Goal: Task Accomplishment & Management: Complete application form

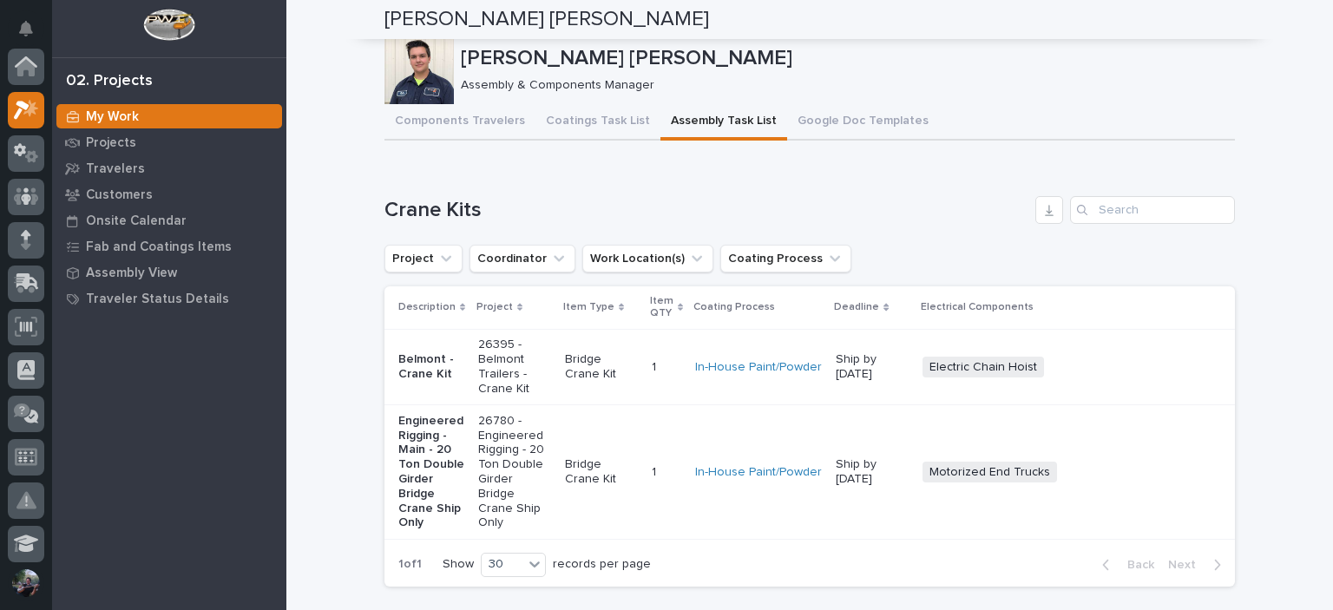
scroll to position [43, 0]
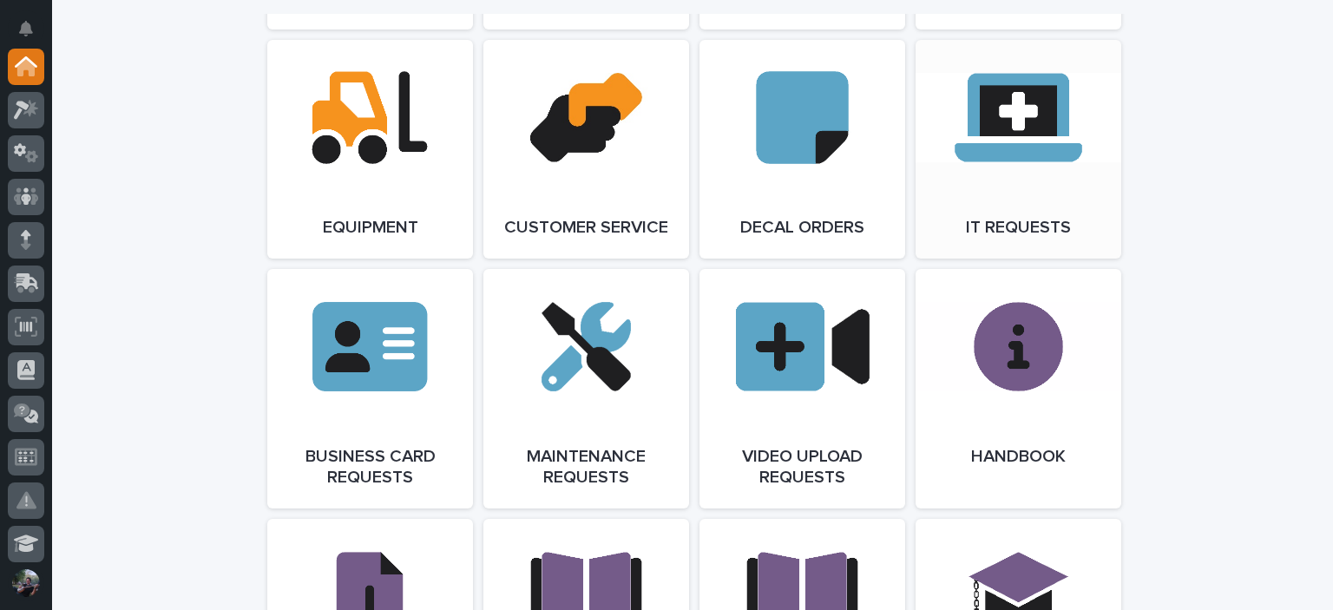
scroll to position [2488, 0]
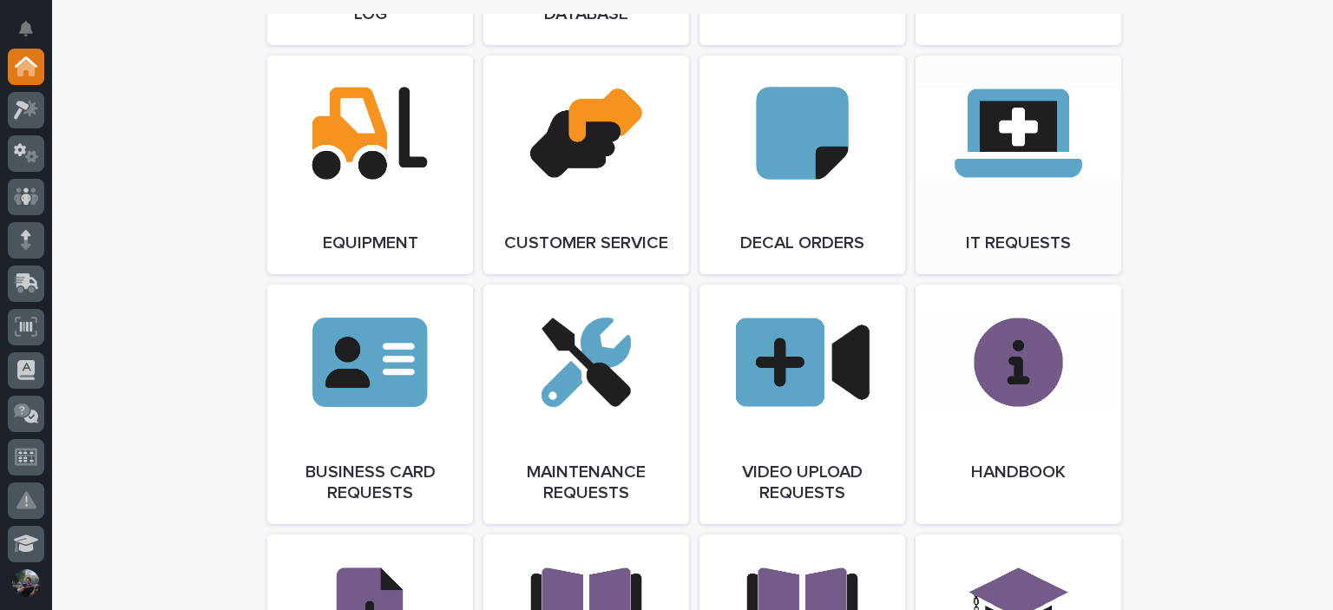
click at [1000, 253] on link "Open Link" at bounding box center [1019, 165] width 206 height 219
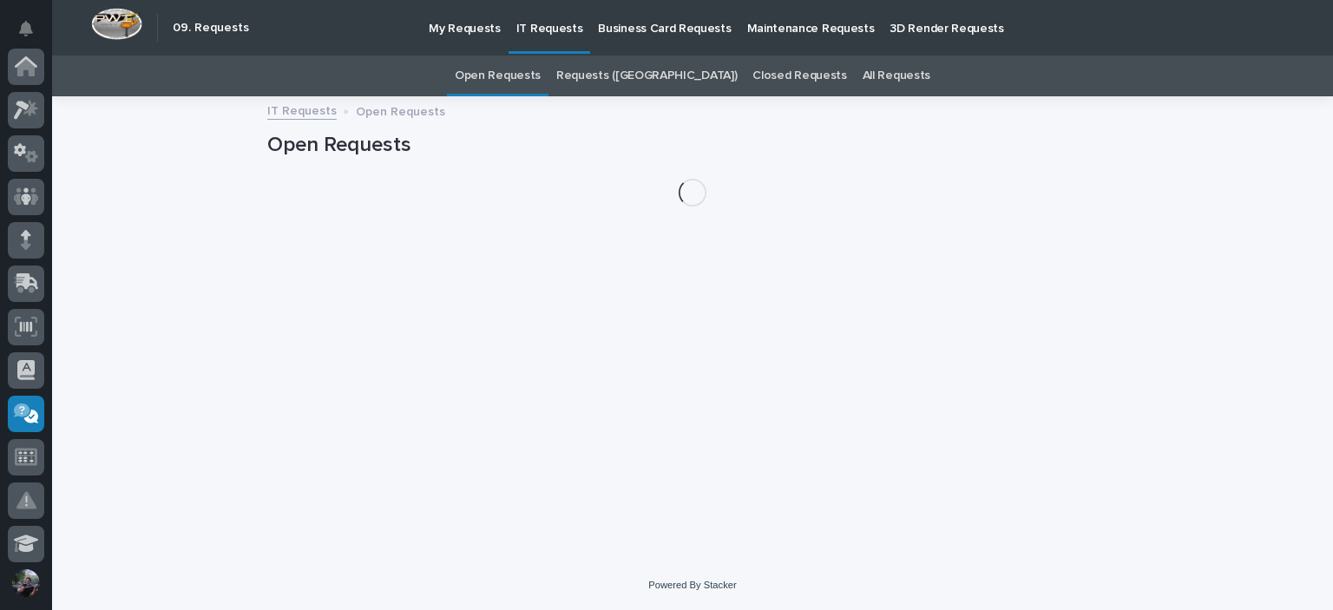
scroll to position [347, 0]
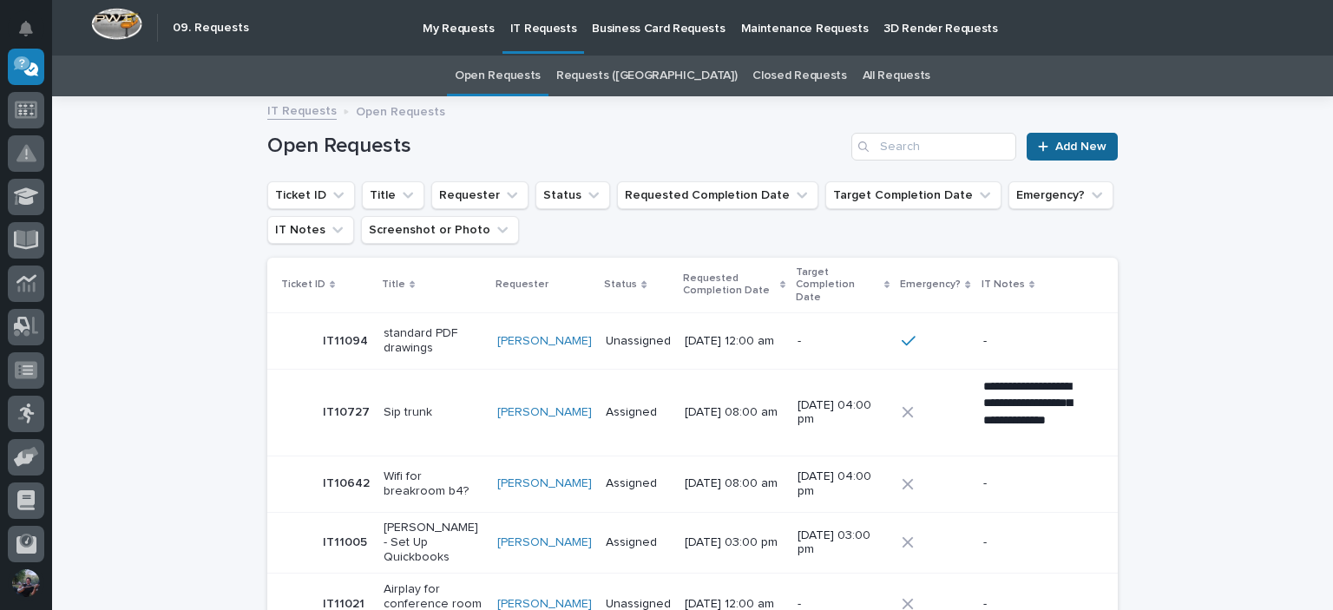
click at [1059, 137] on link "Add New" at bounding box center [1072, 147] width 91 height 28
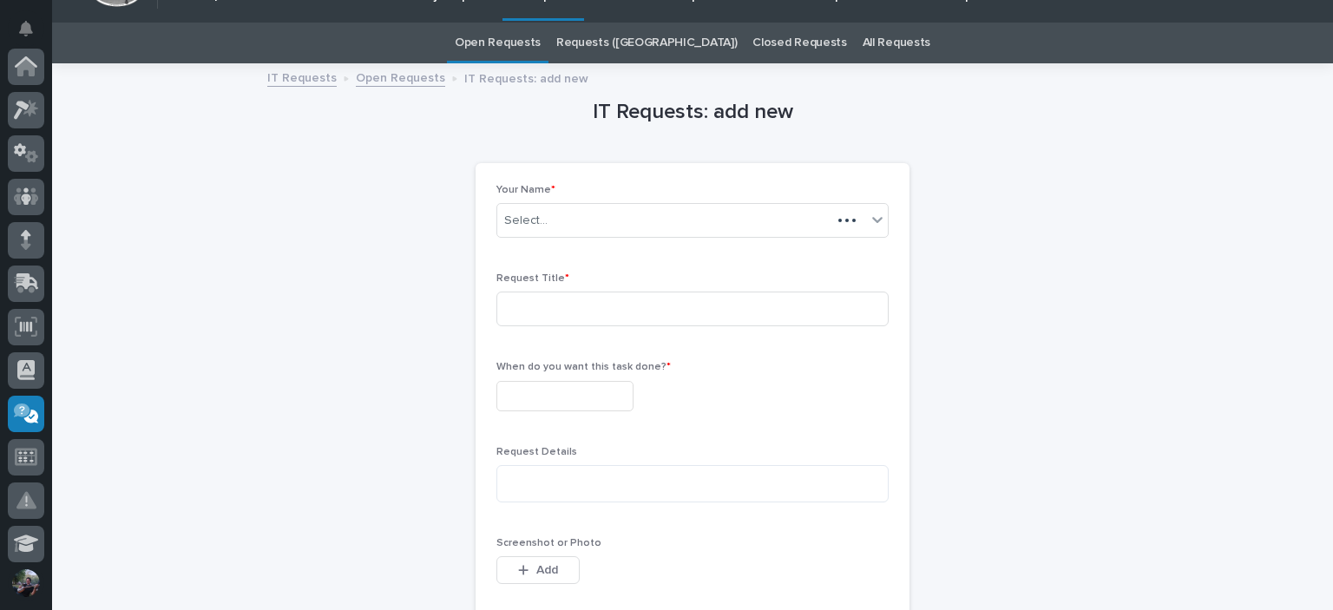
scroll to position [347, 0]
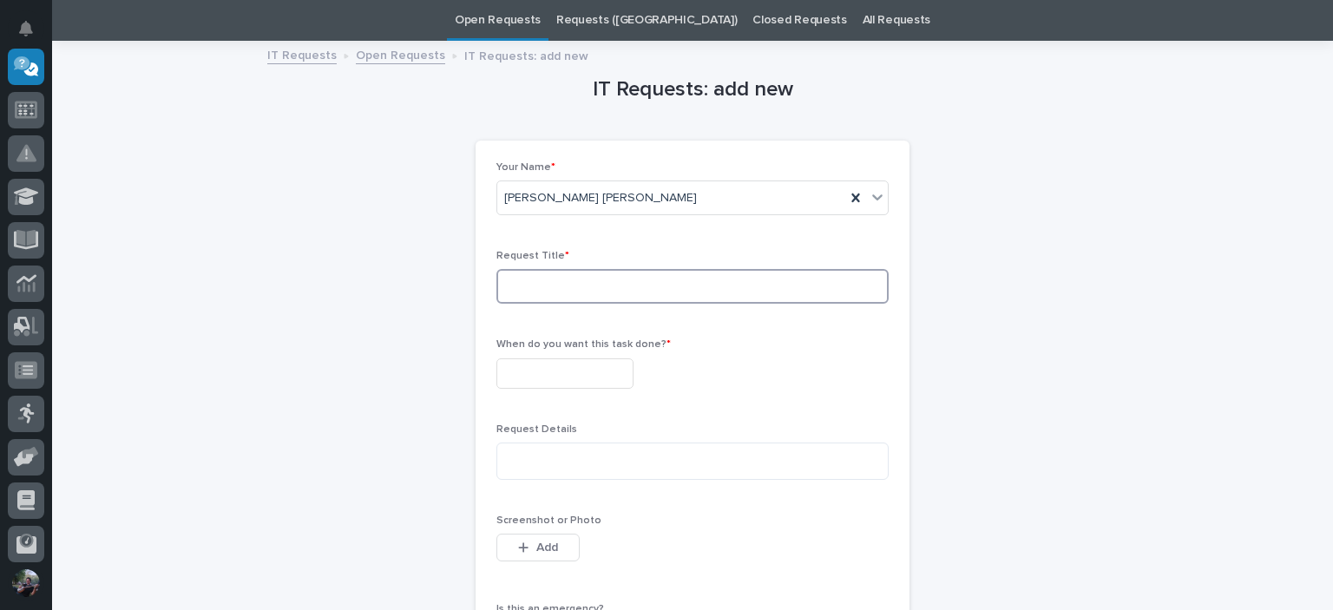
click at [523, 280] on input at bounding box center [693, 286] width 392 height 35
type input "Perform updates after 3 pm, and give 2 mins to update"
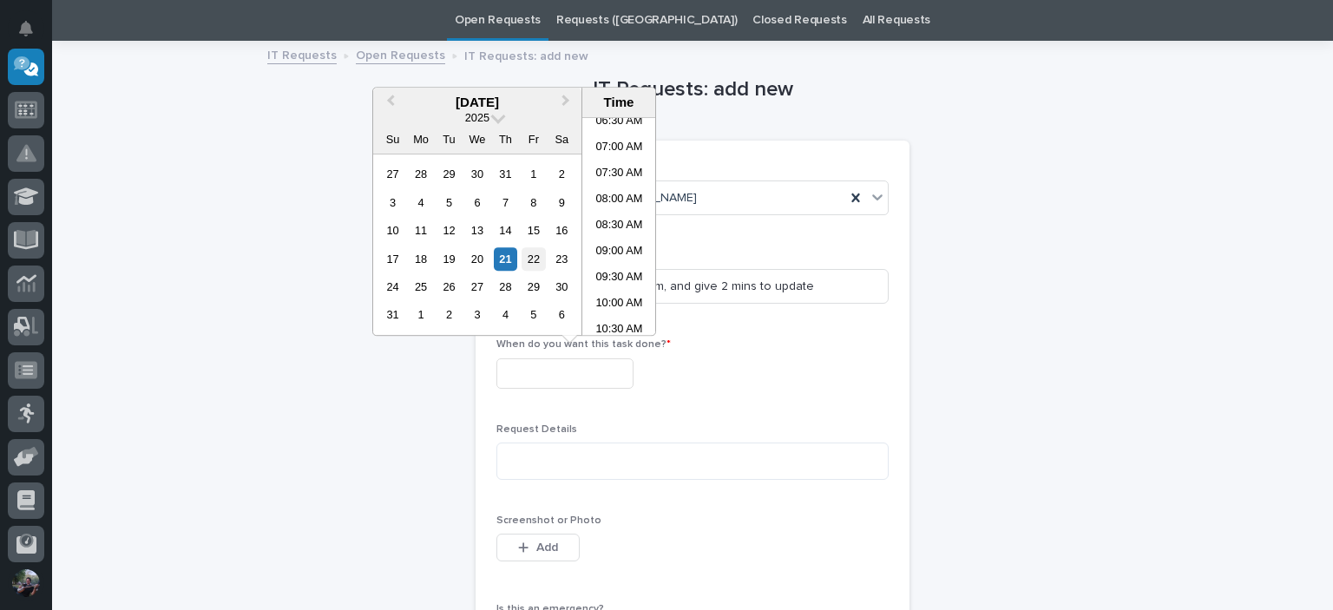
click at [524, 257] on div "22" at bounding box center [533, 258] width 23 height 23
type input "**********"
click at [536, 266] on div "22" at bounding box center [533, 258] width 23 height 23
click at [716, 364] on div "**********" at bounding box center [693, 373] width 392 height 30
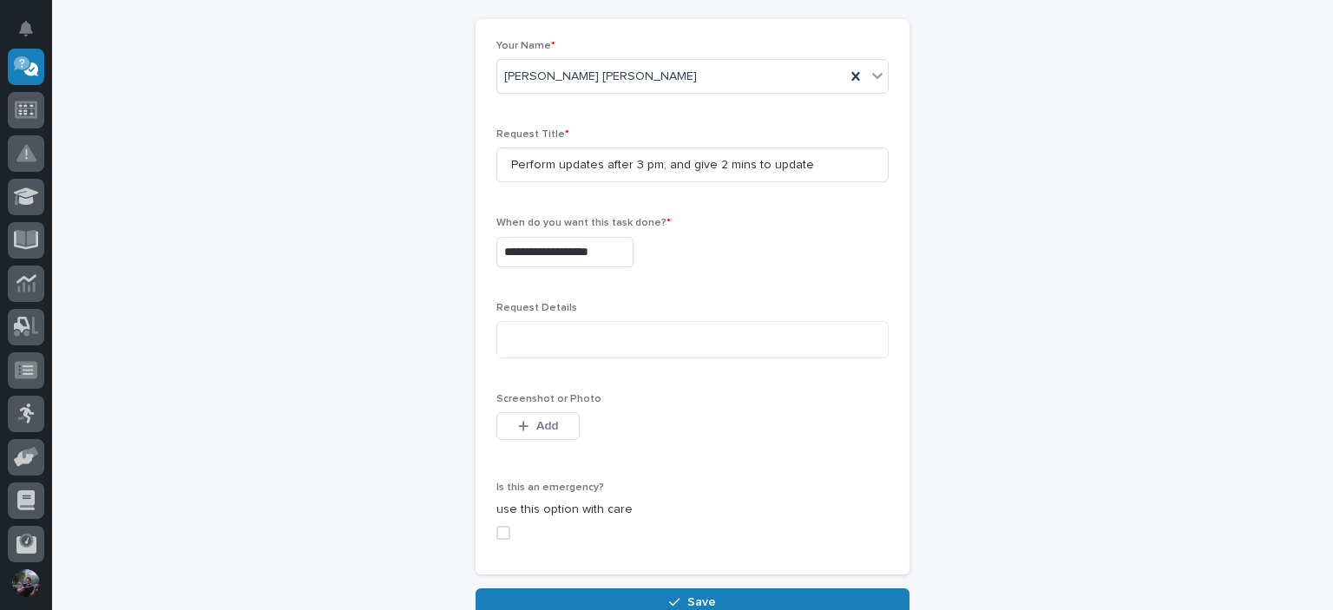
scroll to position [286, 0]
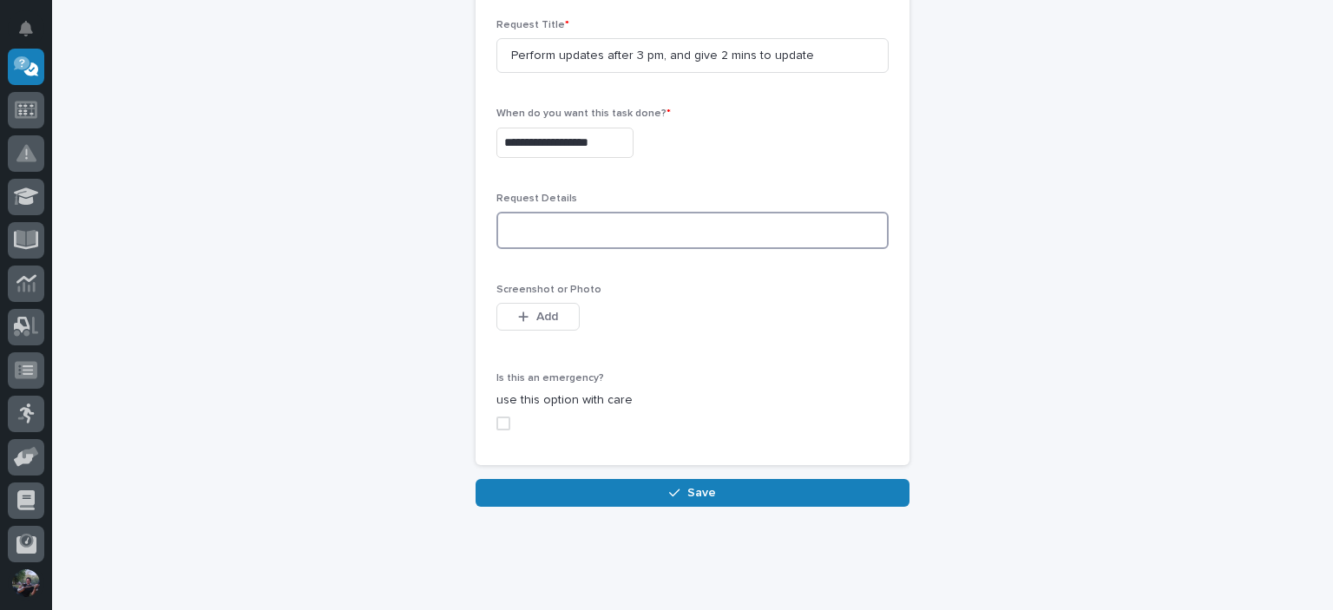
click at [553, 238] on textarea at bounding box center [693, 230] width 392 height 37
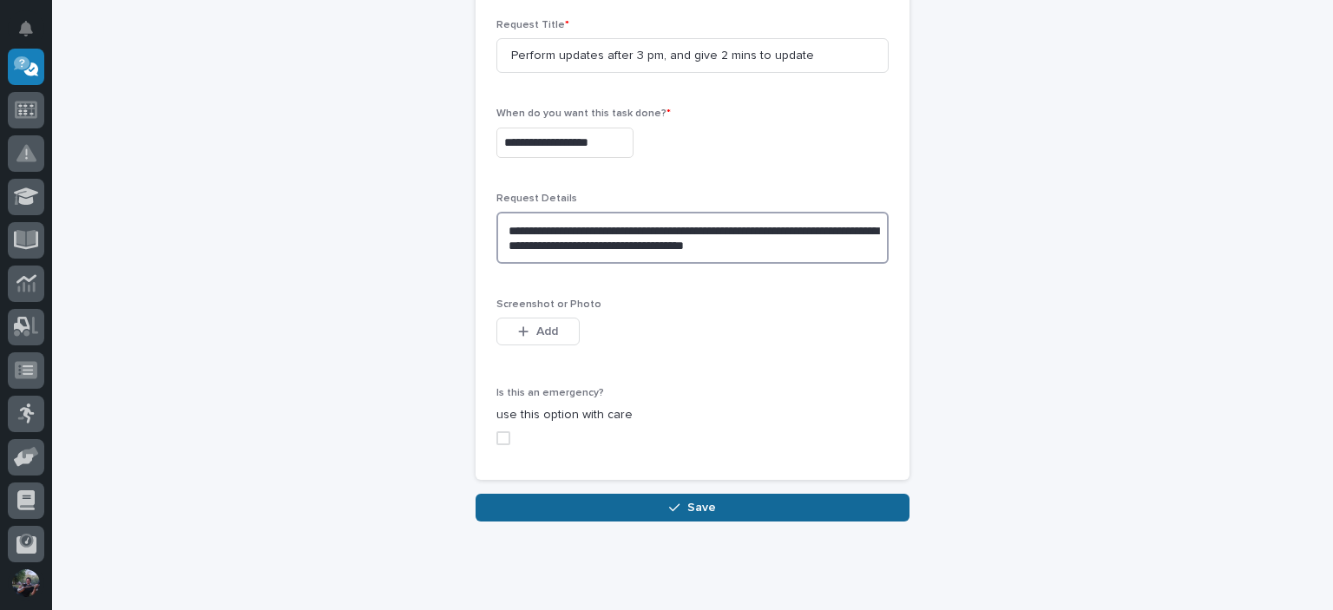
type textarea "**********"
click at [623, 512] on button "Save" at bounding box center [693, 508] width 434 height 28
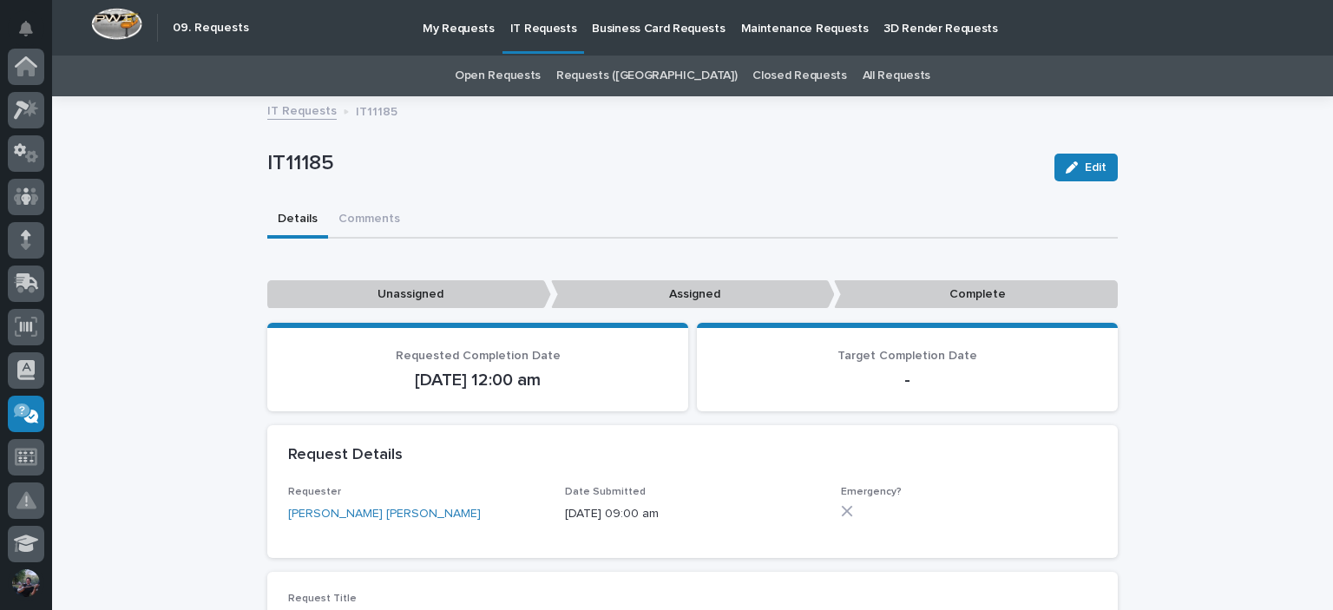
scroll to position [347, 0]
